Goal: Find specific page/section: Find specific page/section

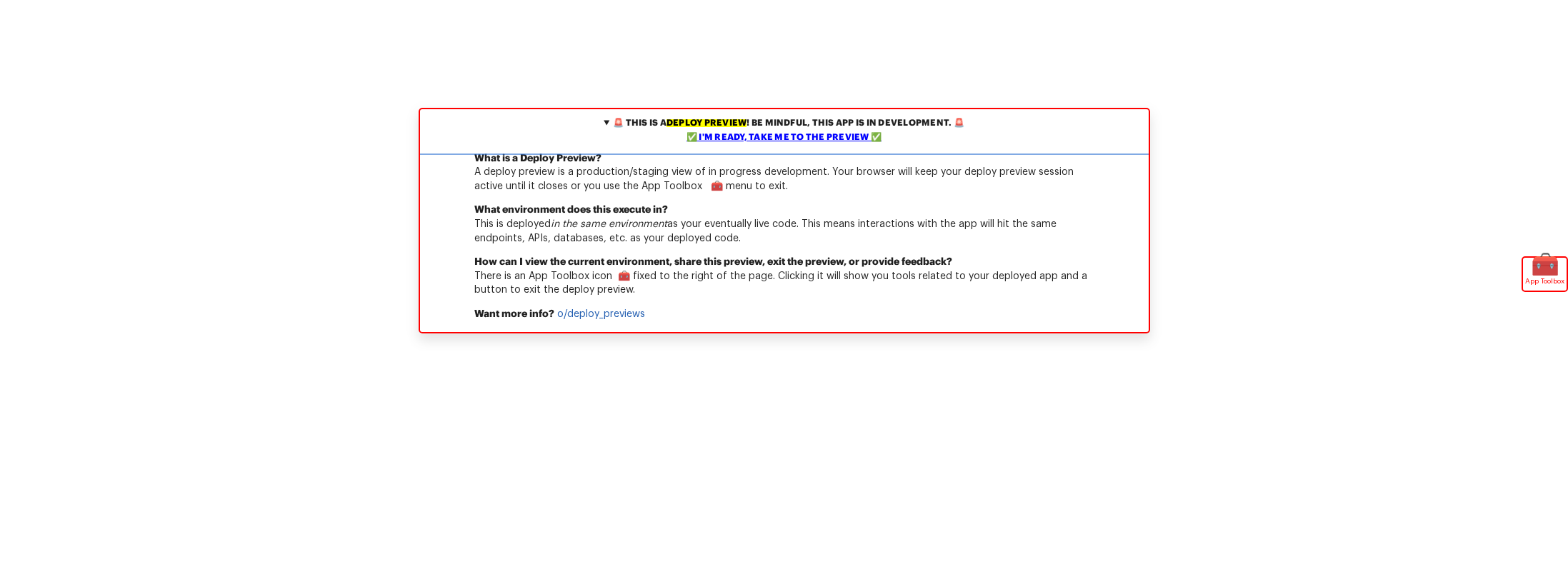
click at [833, 131] on div "✅ I'm ready, take me to the preview ✅" at bounding box center [784, 138] width 722 height 14
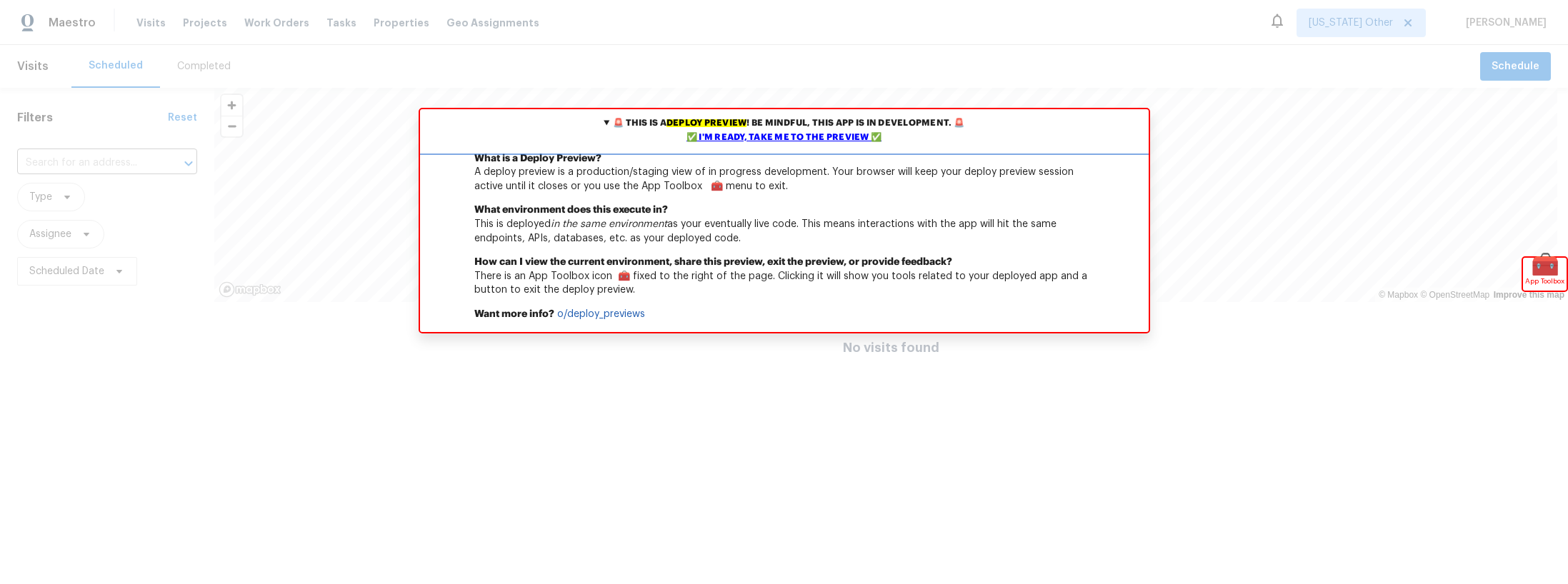
click at [817, 138] on div "✅ I'm ready, take me to the preview ✅" at bounding box center [784, 138] width 722 height 14
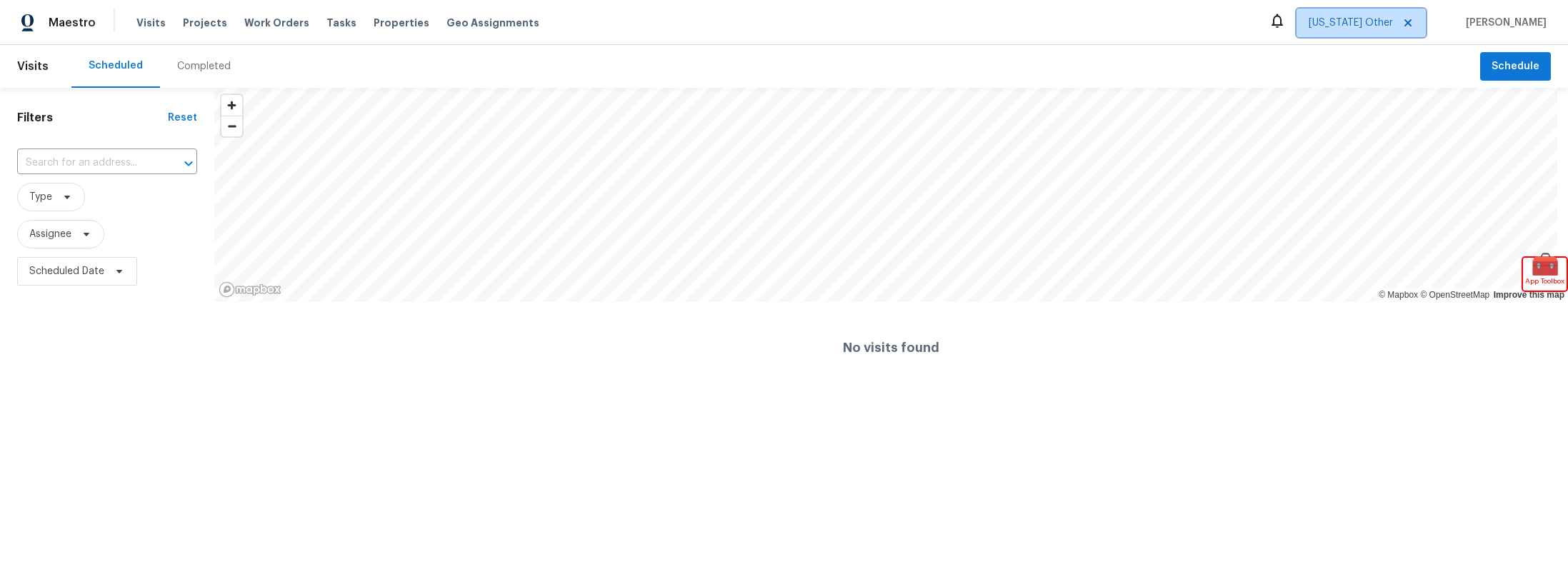
click at [1412, 24] on icon at bounding box center [1408, 23] width 7 height 7
click at [1393, 24] on span "[US_STATE] Other" at bounding box center [1350, 23] width 84 height 14
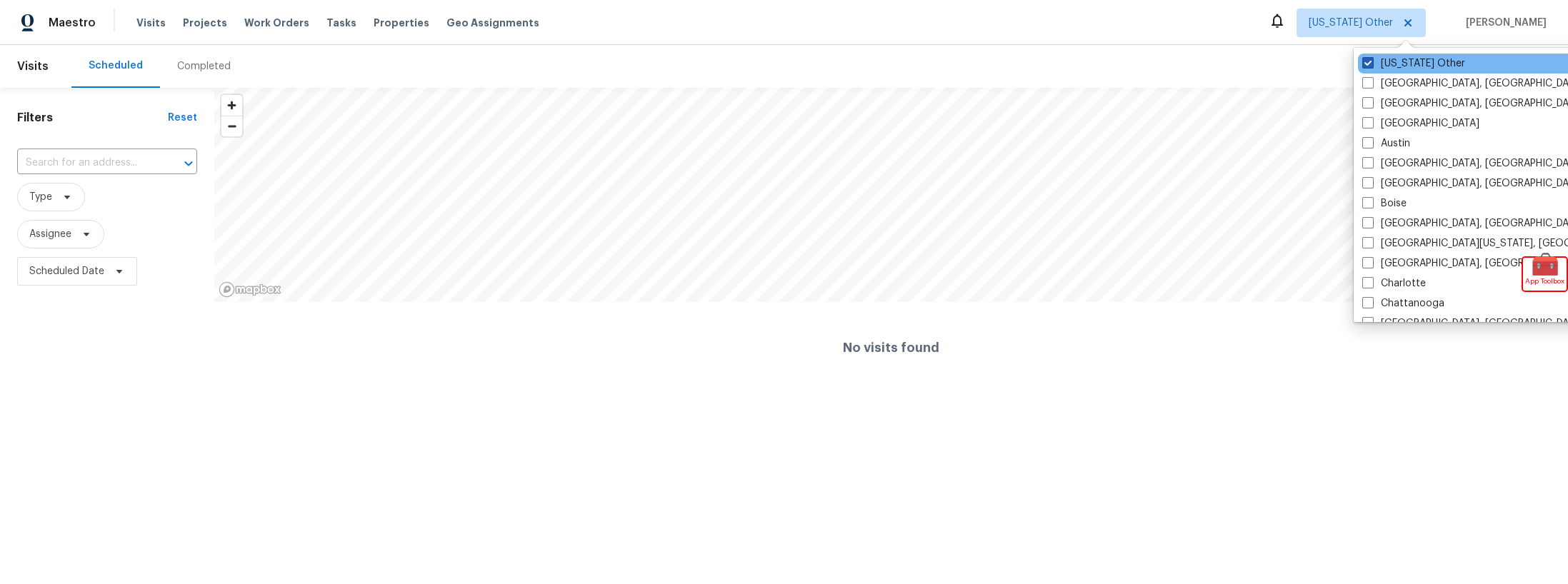
click at [1368, 62] on span at bounding box center [1368, 63] width 11 height 11
click at [1368, 62] on input "[US_STATE] Other" at bounding box center [1367, 61] width 10 height 10
checkbox input "true"
click at [1369, 81] on span at bounding box center [1368, 83] width 11 height 11
click at [1369, 81] on input "[GEOGRAPHIC_DATA], [GEOGRAPHIC_DATA]" at bounding box center [1367, 81] width 10 height 10
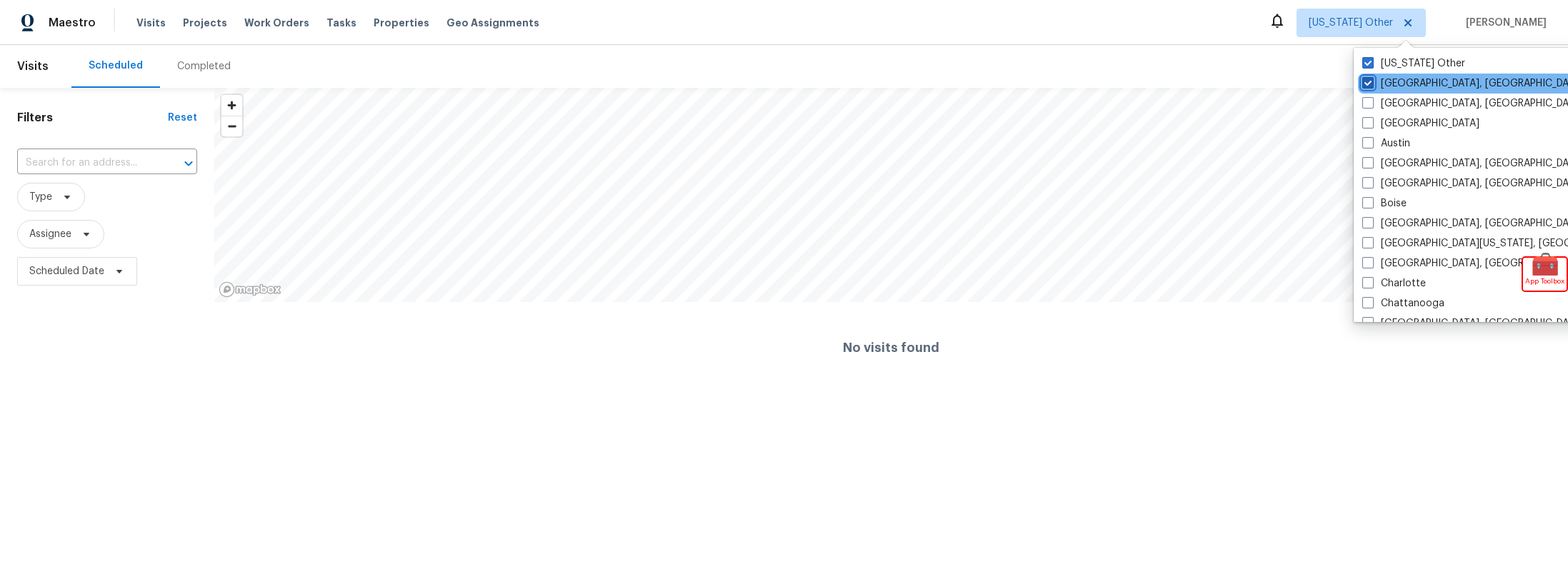
checkbox input "true"
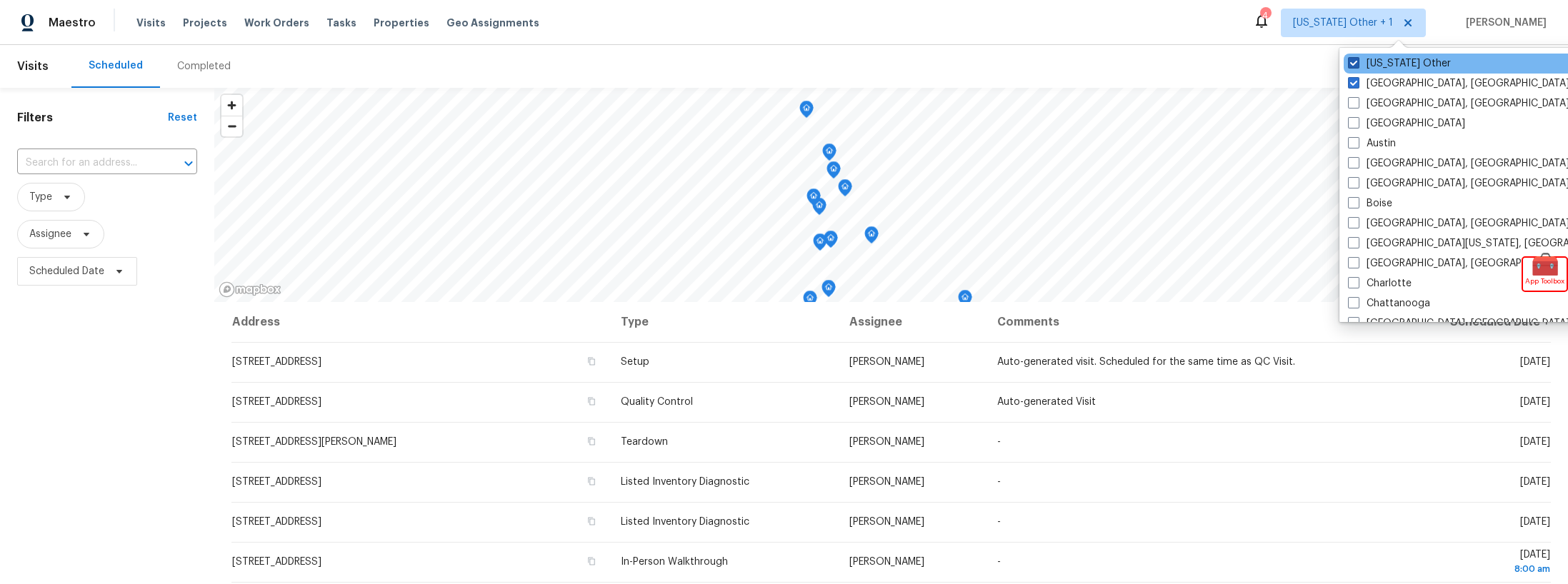
click at [1353, 62] on span at bounding box center [1354, 63] width 11 height 11
click at [1353, 62] on input "[US_STATE] Other" at bounding box center [1353, 61] width 10 height 10
checkbox input "false"
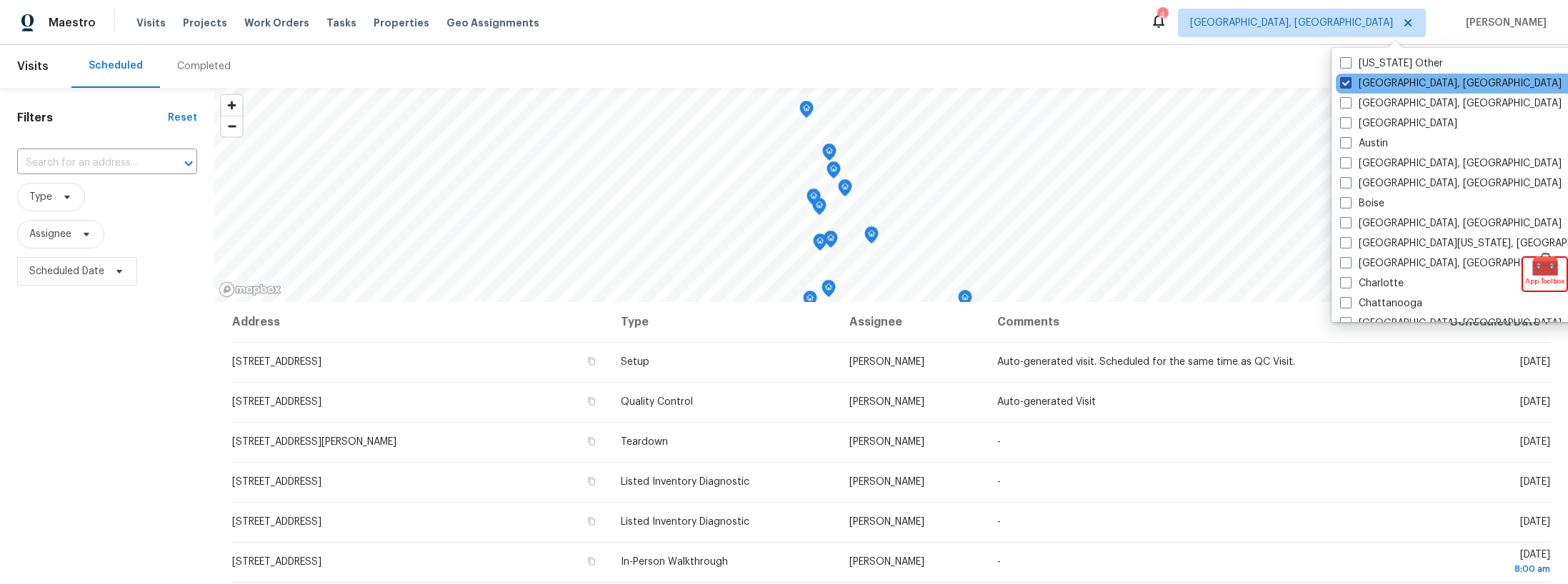
click at [1349, 82] on span at bounding box center [1346, 83] width 11 height 11
click at [1349, 82] on input "[GEOGRAPHIC_DATA], [GEOGRAPHIC_DATA]" at bounding box center [1345, 81] width 10 height 10
checkbox input "false"
checkbox input "true"
